Goal: Task Accomplishment & Management: Complete application form

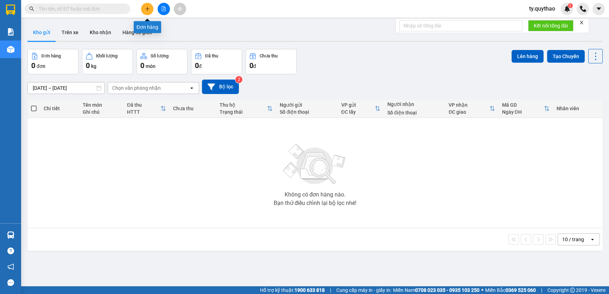
click at [147, 8] on icon "plus" at bounding box center [147, 8] width 4 height 0
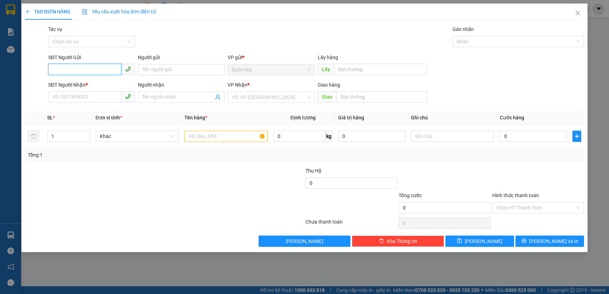
click at [89, 69] on input "SĐT Người Gửi" at bounding box center [84, 69] width 73 height 11
type input "0378"
click at [74, 93] on input "SĐT Người Nhận *" at bounding box center [84, 96] width 73 height 11
type input "0378505"
click at [85, 67] on input "0378" at bounding box center [84, 69] width 73 height 11
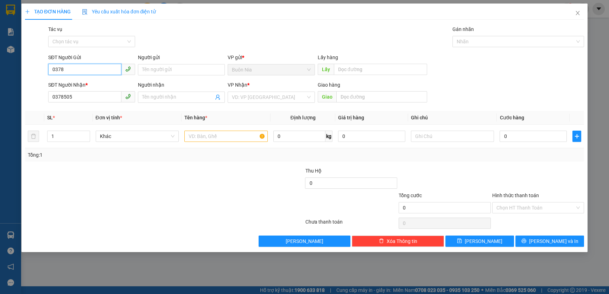
click at [85, 67] on input "0378" at bounding box center [84, 69] width 73 height 11
click at [84, 98] on input "0378505" at bounding box center [84, 96] width 73 height 11
click at [100, 110] on div "0378505547 - 0388851317" at bounding box center [91, 111] width 79 height 8
type input "0378505547"
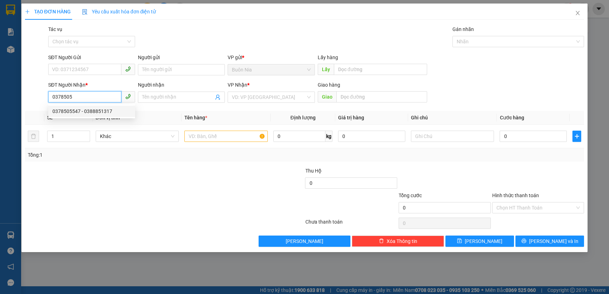
type input "0388851317"
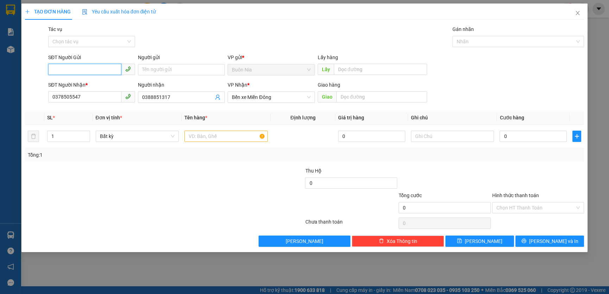
click at [95, 70] on input "SĐT Người Gửi" at bounding box center [84, 69] width 73 height 11
click at [101, 67] on input "SĐT Người Gửi" at bounding box center [84, 69] width 73 height 11
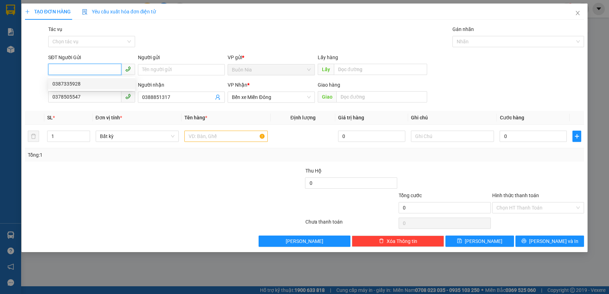
click at [89, 85] on div "0387335928" at bounding box center [91, 84] width 79 height 8
type input "0387335928"
click at [70, 136] on input "1" at bounding box center [69, 136] width 42 height 11
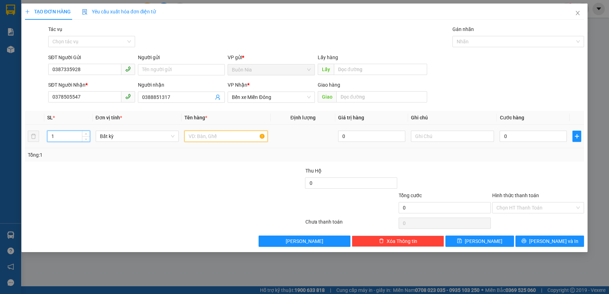
click at [218, 137] on input "text" at bounding box center [225, 136] width 83 height 11
click at [61, 135] on input "1" at bounding box center [69, 136] width 42 height 11
click at [61, 135] on input "number" at bounding box center [69, 136] width 42 height 11
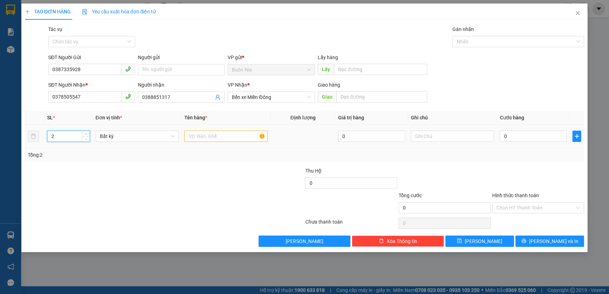
type input "2"
click at [219, 140] on input "text" at bounding box center [225, 136] width 83 height 11
type input "1 THÙNG SẦU + 1T CHUỐI NHỎ , GỌI RA LẤY"
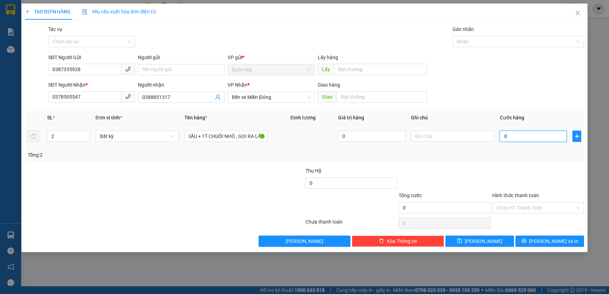
click at [503, 139] on input "0" at bounding box center [533, 136] width 67 height 11
type input "90"
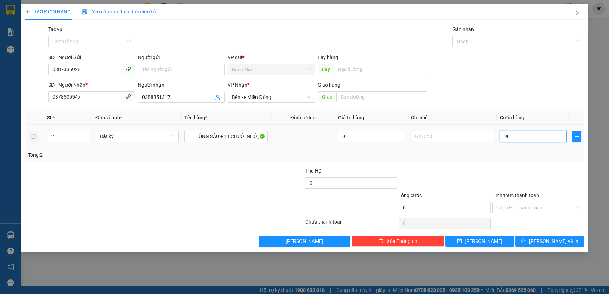
type input "90"
type input "900"
type input "9.000"
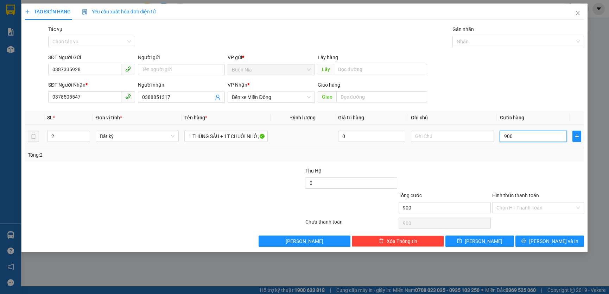
type input "9.000"
type input "90.000"
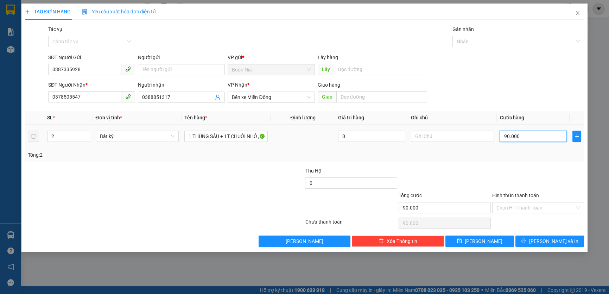
type input "900.000"
type input "90.000"
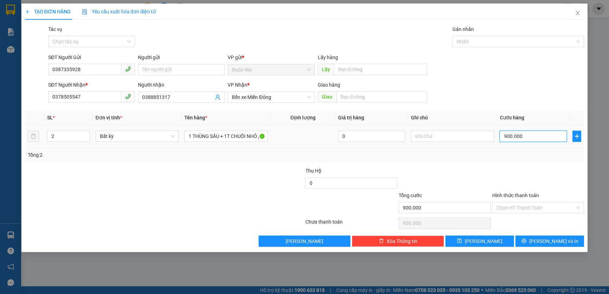
type input "90.000"
click at [506, 137] on input "90.000" at bounding box center [533, 136] width 67 height 11
click at [507, 137] on input "90.000" at bounding box center [533, 136] width 67 height 11
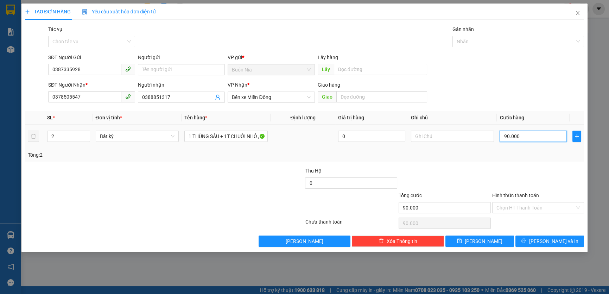
click at [507, 139] on input "90.000" at bounding box center [533, 136] width 67 height 11
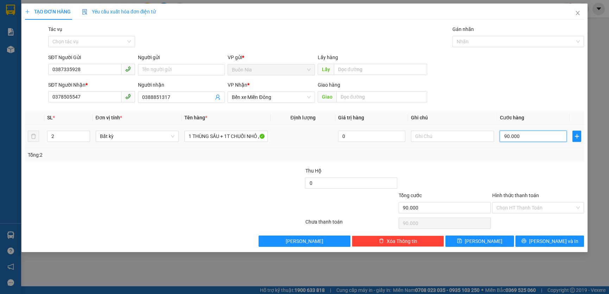
click at [507, 139] on input "90.000" at bounding box center [533, 136] width 67 height 11
type input "0.000"
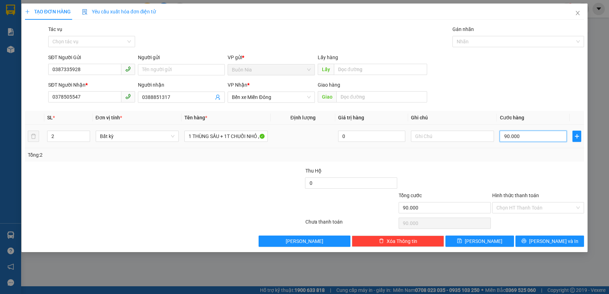
type input "0"
type input "80.000"
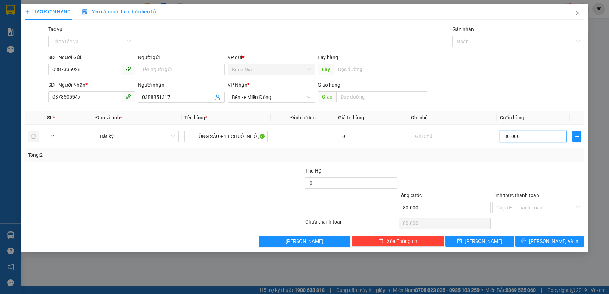
type input "80.000"
click at [500, 169] on div at bounding box center [539, 179] width 94 height 25
click at [529, 207] on input "Hình thức thanh toán" at bounding box center [536, 207] width 79 height 11
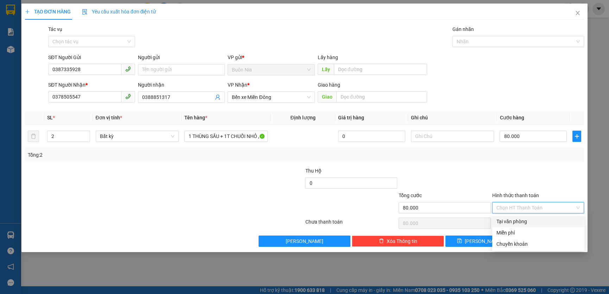
click at [526, 223] on div "Tại văn phòng" at bounding box center [539, 222] width 84 height 8
type input "0"
click at [526, 223] on div "Chọn HT Thanh Toán" at bounding box center [539, 223] width 94 height 14
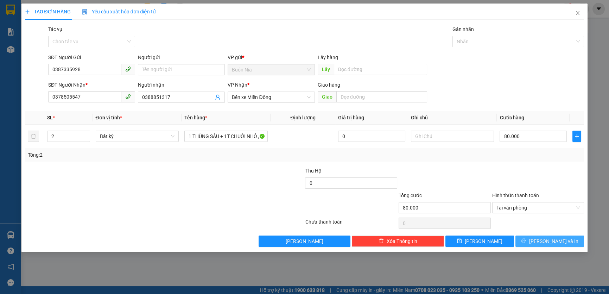
click at [526, 239] on icon "printer" at bounding box center [524, 241] width 5 height 5
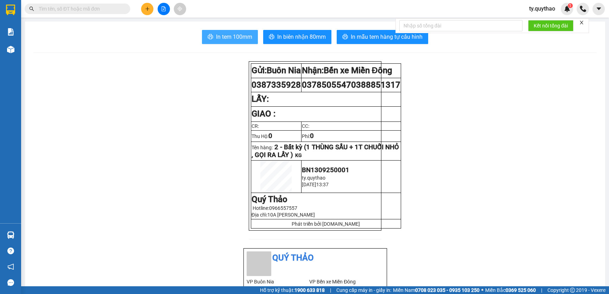
click at [232, 37] on span "In tem 100mm" at bounding box center [234, 36] width 36 height 9
click at [229, 36] on span "In tem 100mm" at bounding box center [234, 36] width 36 height 9
click at [144, 9] on button at bounding box center [147, 9] width 12 height 12
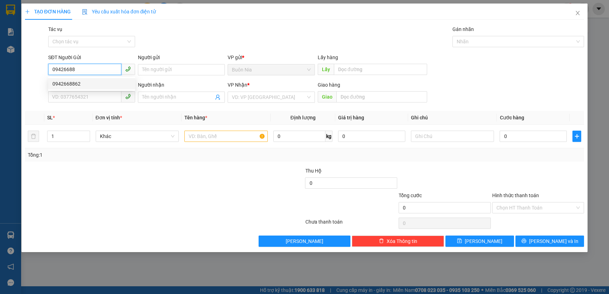
click at [79, 83] on div "0942668862" at bounding box center [91, 84] width 79 height 8
type input "0942668862"
type input "0828007282"
type input "NGHĨA"
type input "N4 HIỆP PHƯỚC"
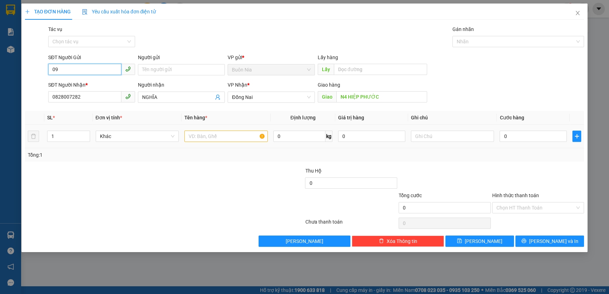
type input "0"
type input "1"
click at [75, 69] on input "SĐT Người Gửi" at bounding box center [84, 69] width 73 height 11
click at [82, 95] on input "0828007282" at bounding box center [84, 96] width 73 height 11
click at [95, 68] on input "SĐT Người Gửi" at bounding box center [84, 69] width 73 height 11
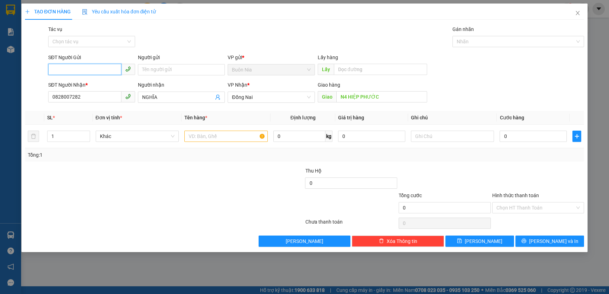
click at [95, 68] on input "SĐT Người Gửi" at bounding box center [84, 69] width 73 height 11
click at [91, 74] on input "SĐT Người Gửi" at bounding box center [84, 69] width 73 height 11
click at [93, 77] on div "SĐT Người Gửi VD: 0371234567" at bounding box center [91, 66] width 87 height 25
click at [97, 73] on input "SĐT Người Gửi" at bounding box center [84, 69] width 73 height 11
click at [97, 72] on input "SĐT Người Gửi" at bounding box center [84, 69] width 73 height 11
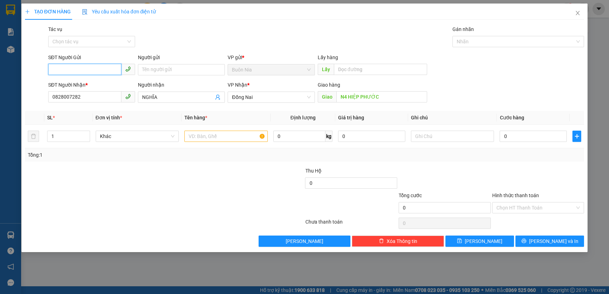
click at [97, 72] on input "SĐT Người Gửi" at bounding box center [84, 69] width 73 height 11
click at [69, 96] on input "0828007282" at bounding box center [84, 96] width 73 height 11
click at [579, 16] on icon "close" at bounding box center [578, 13] width 6 height 6
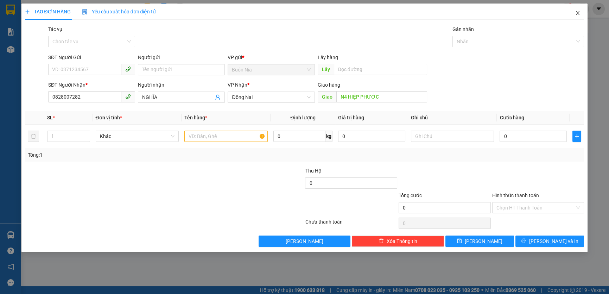
click at [579, 16] on div "Kết quả tìm kiếm ( 0 ) Bộ lọc No Data ty.quythao 1" at bounding box center [304, 9] width 609 height 18
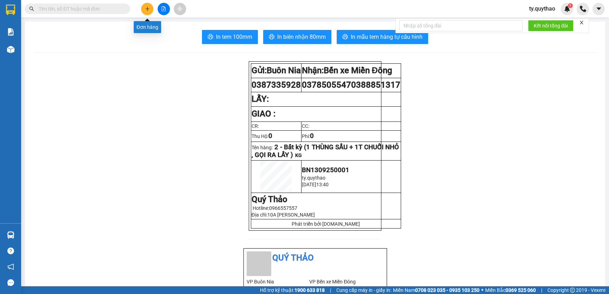
click at [149, 10] on icon "plus" at bounding box center [147, 8] width 5 height 5
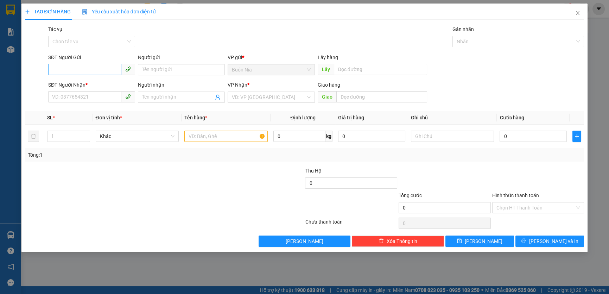
click at [60, 104] on div "SĐT Người Nhận * VD: 0377654321" at bounding box center [91, 93] width 87 height 25
click at [65, 99] on input "SĐT Người Nhận *" at bounding box center [84, 96] width 73 height 11
paste input "0828007282"
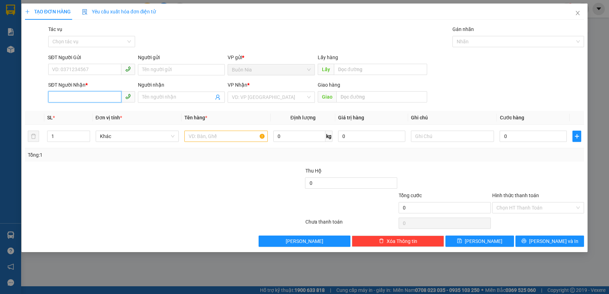
type input "0828007282"
drag, startPoint x: 65, startPoint y: 99, endPoint x: 82, endPoint y: 174, distance: 77.5
click at [82, 174] on div at bounding box center [117, 179] width 187 height 25
click at [90, 71] on input "SĐT Người Gửi" at bounding box center [84, 69] width 73 height 11
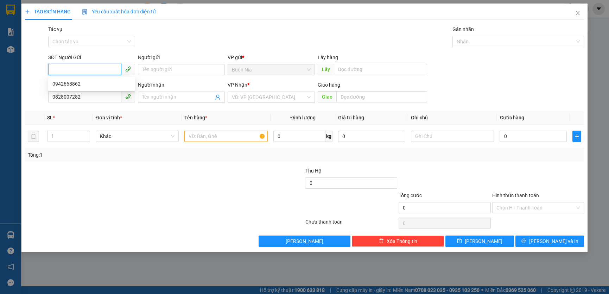
click at [90, 71] on input "SĐT Người Gửi" at bounding box center [84, 69] width 73 height 11
click at [91, 66] on input "SĐT Người Gửi" at bounding box center [84, 69] width 73 height 11
click at [78, 84] on div "0942668862" at bounding box center [91, 84] width 79 height 8
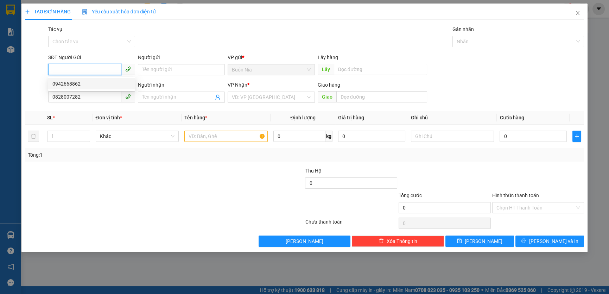
click at [78, 84] on div "0942668862" at bounding box center [91, 84] width 79 height 8
type input "0942668862"
click at [106, 99] on input "0828007282" at bounding box center [84, 96] width 73 height 11
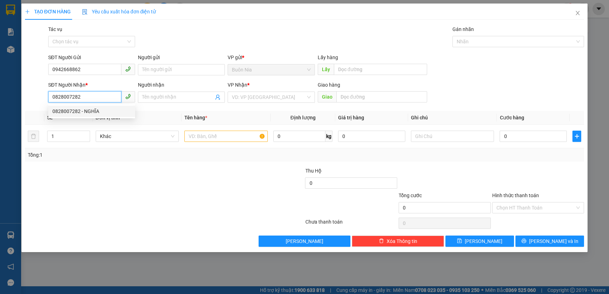
click at [101, 112] on div "0828007282 - NGHĨA" at bounding box center [91, 111] width 79 height 8
type input "NGHĨA"
type input "N4 HIỆP PHƯỚC"
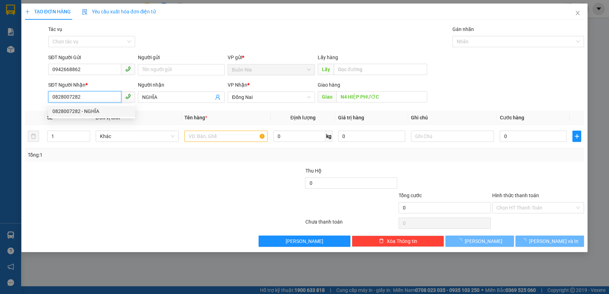
click at [101, 112] on div "0828007282 - NGHĨA" at bounding box center [91, 111] width 79 height 8
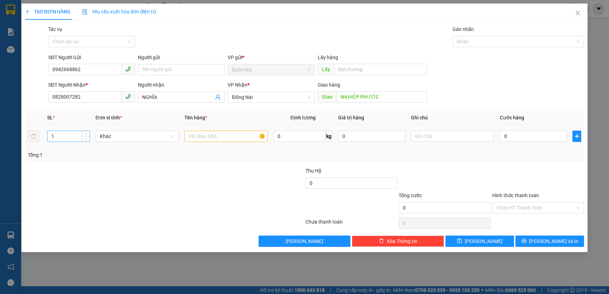
click at [68, 134] on input "1" at bounding box center [69, 136] width 42 height 11
type input "1"
click at [206, 137] on input "text" at bounding box center [225, 136] width 83 height 11
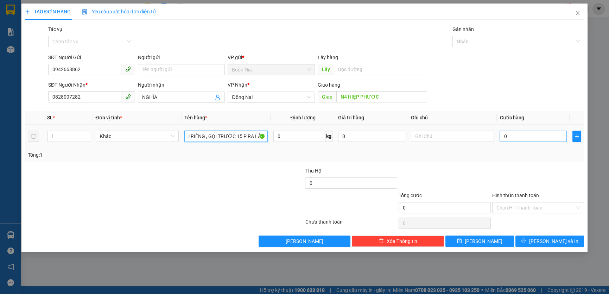
type input "1 THÙNG SẦU RIÊNG , GỌI TRƯỚC 15 P RA LẤY"
click at [501, 134] on input "0" at bounding box center [533, 136] width 67 height 11
click at [502, 134] on input "0" at bounding box center [533, 136] width 67 height 11
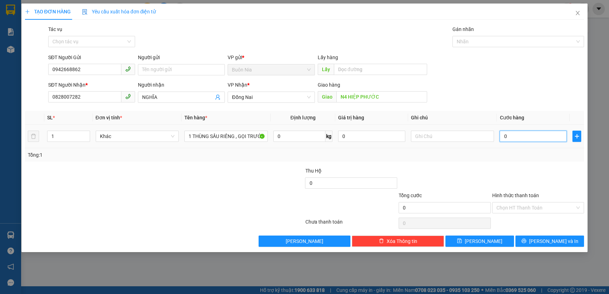
click at [502, 134] on input "0" at bounding box center [533, 136] width 67 height 11
type input "50"
type input "500"
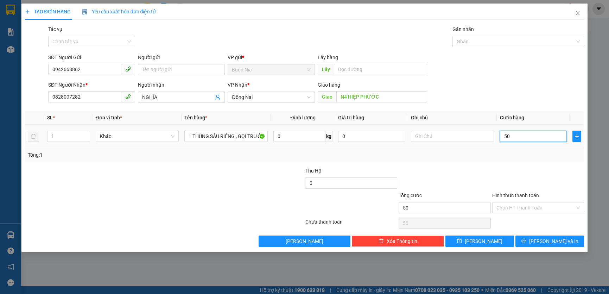
type input "500"
type input "5.000"
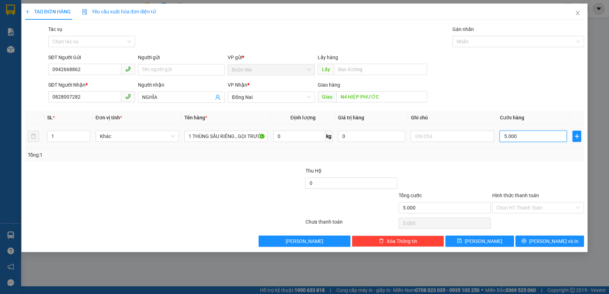
type input "50.000"
type input "500.000"
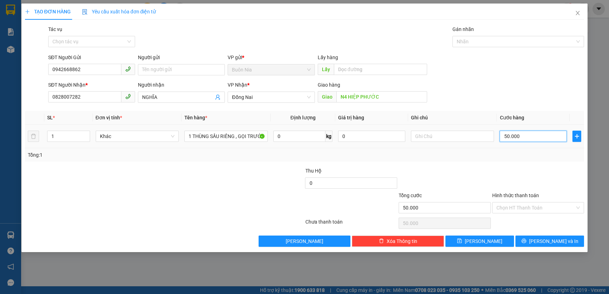
type input "500.000"
type input "50.000"
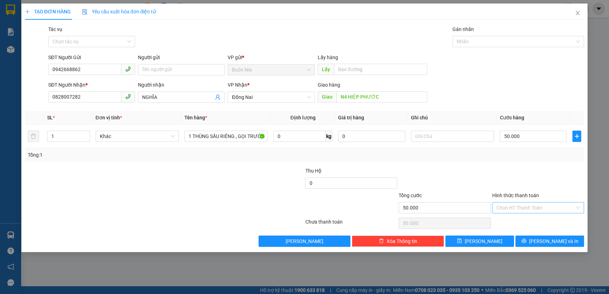
click at [534, 207] on input "Hình thức thanh toán" at bounding box center [536, 207] width 79 height 11
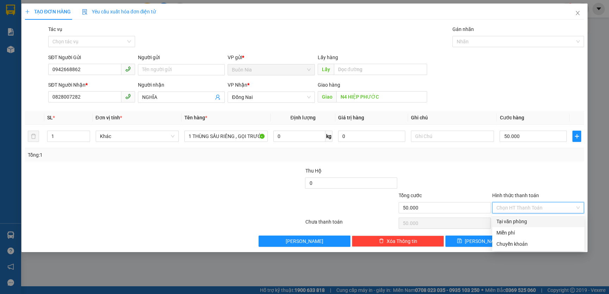
click at [536, 220] on div "Tại văn phòng" at bounding box center [539, 222] width 84 height 8
click at [536, 220] on div "Chọn HT Thanh Toán" at bounding box center [539, 223] width 94 height 14
type input "0"
click at [536, 220] on div "Chọn HT Thanh Toán" at bounding box center [539, 223] width 94 height 14
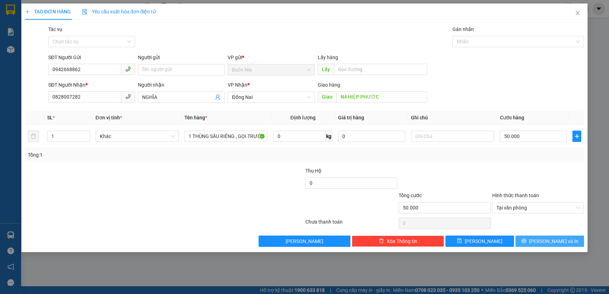
click at [550, 243] on span "[PERSON_NAME] và In" at bounding box center [553, 241] width 49 height 8
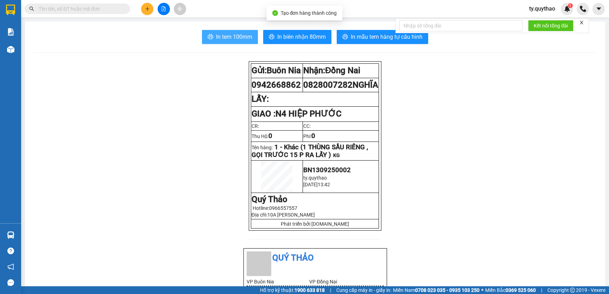
click at [231, 37] on span "In tem 100mm" at bounding box center [234, 36] width 36 height 9
